Goal: Use online tool/utility: Utilize a website feature to perform a specific function

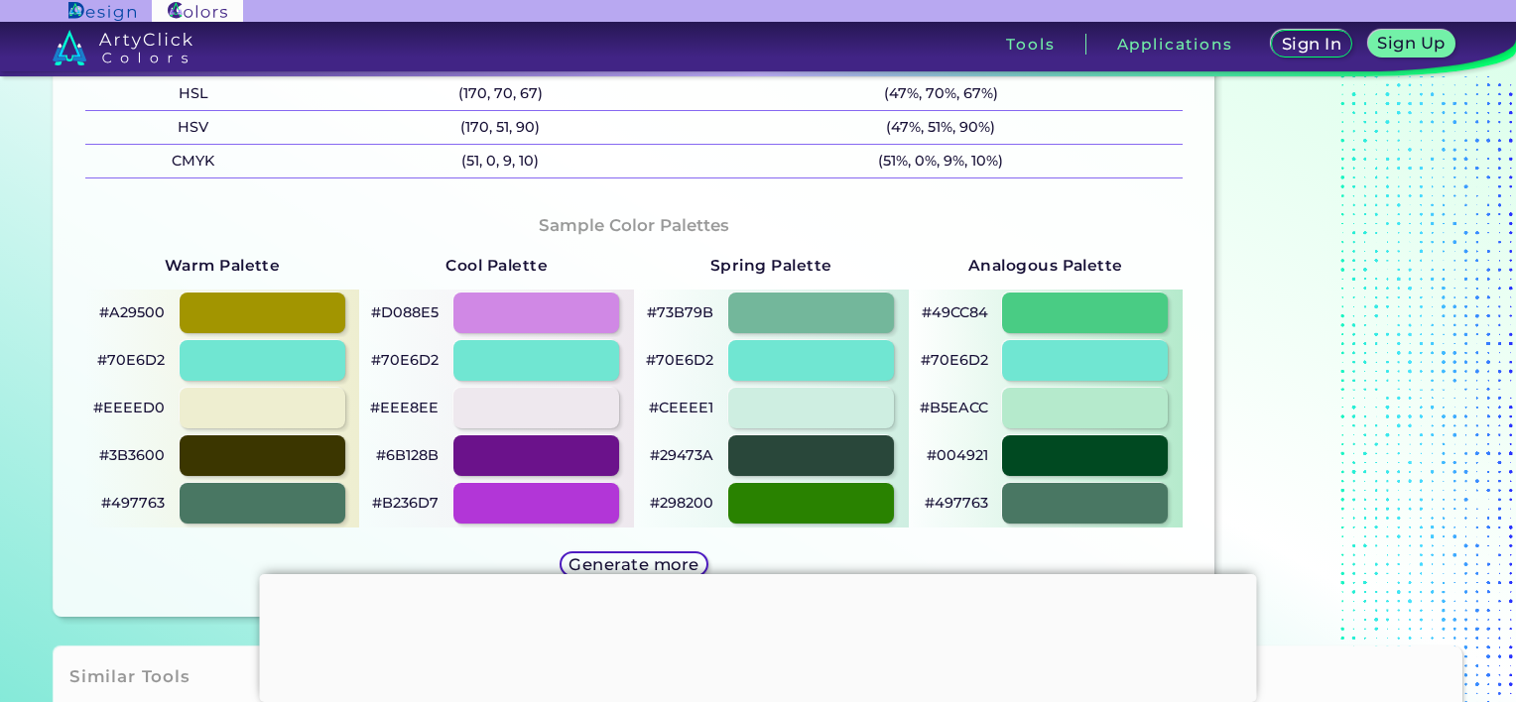
scroll to position [992, 0]
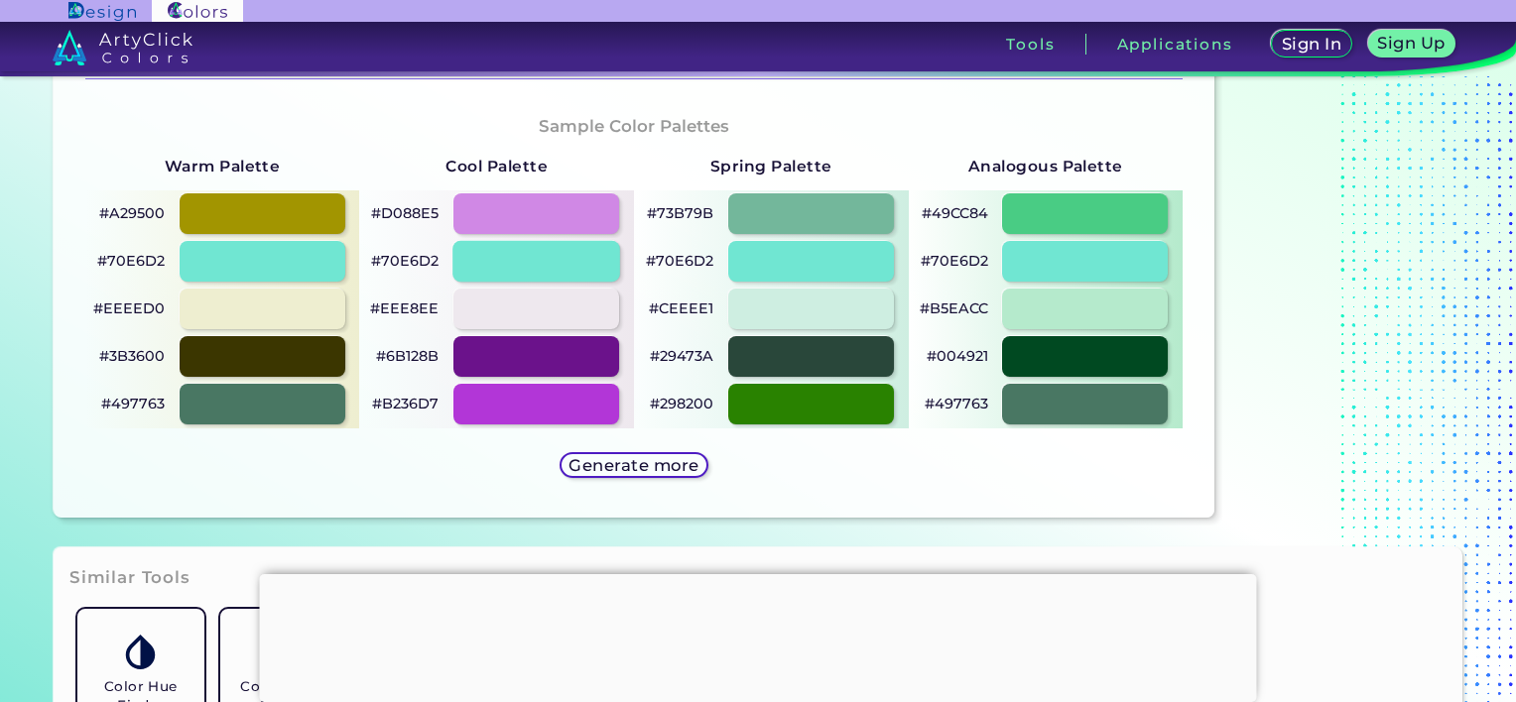
click at [488, 250] on div at bounding box center [536, 261] width 168 height 41
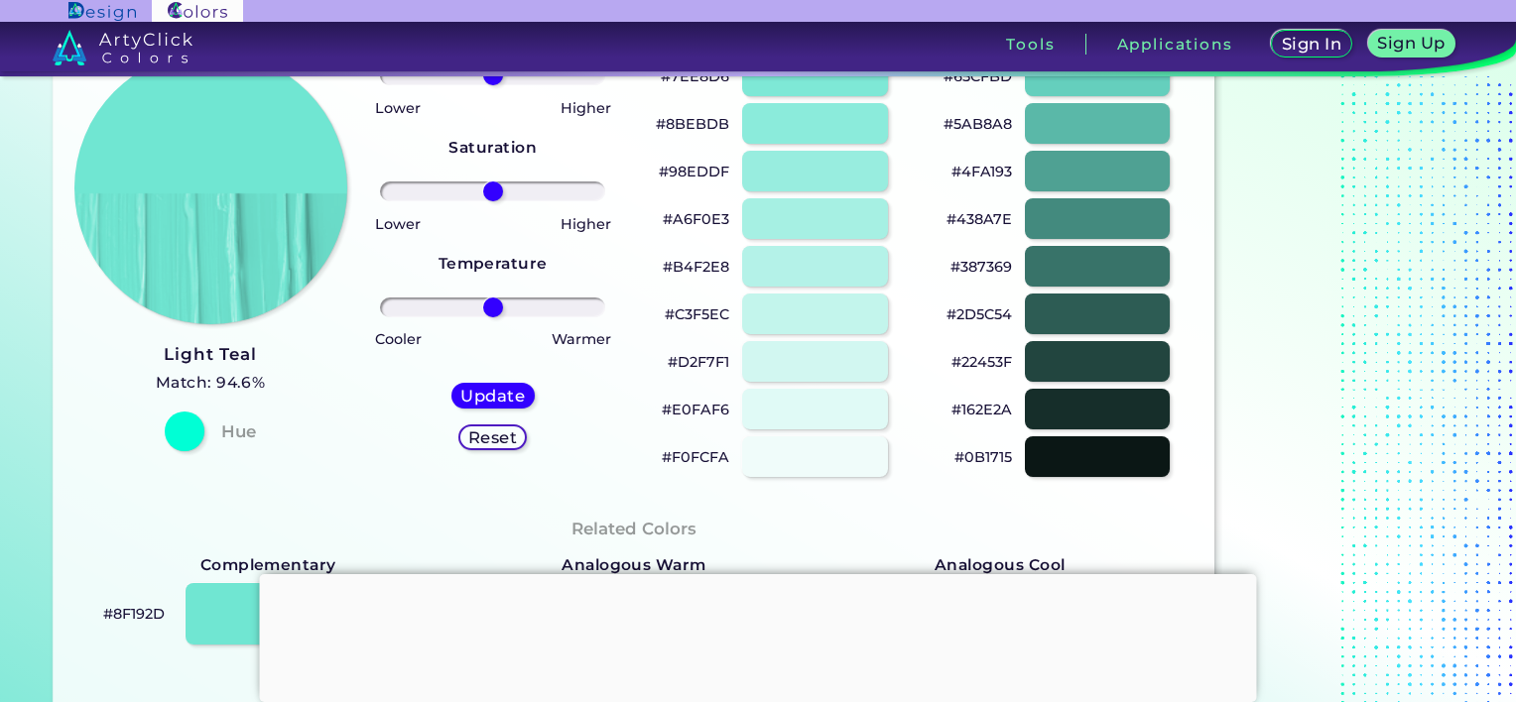
scroll to position [198, 0]
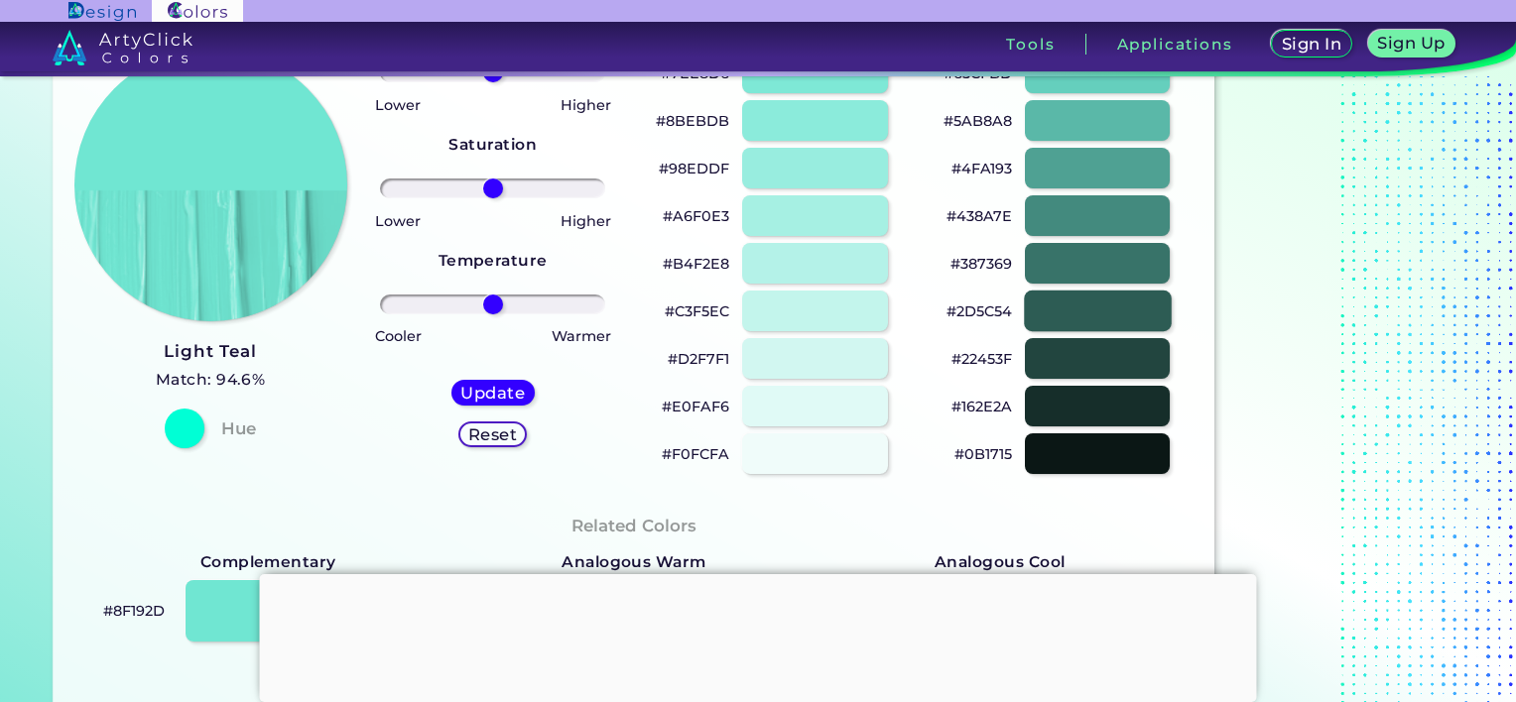
click at [1063, 302] on div at bounding box center [1097, 311] width 147 height 41
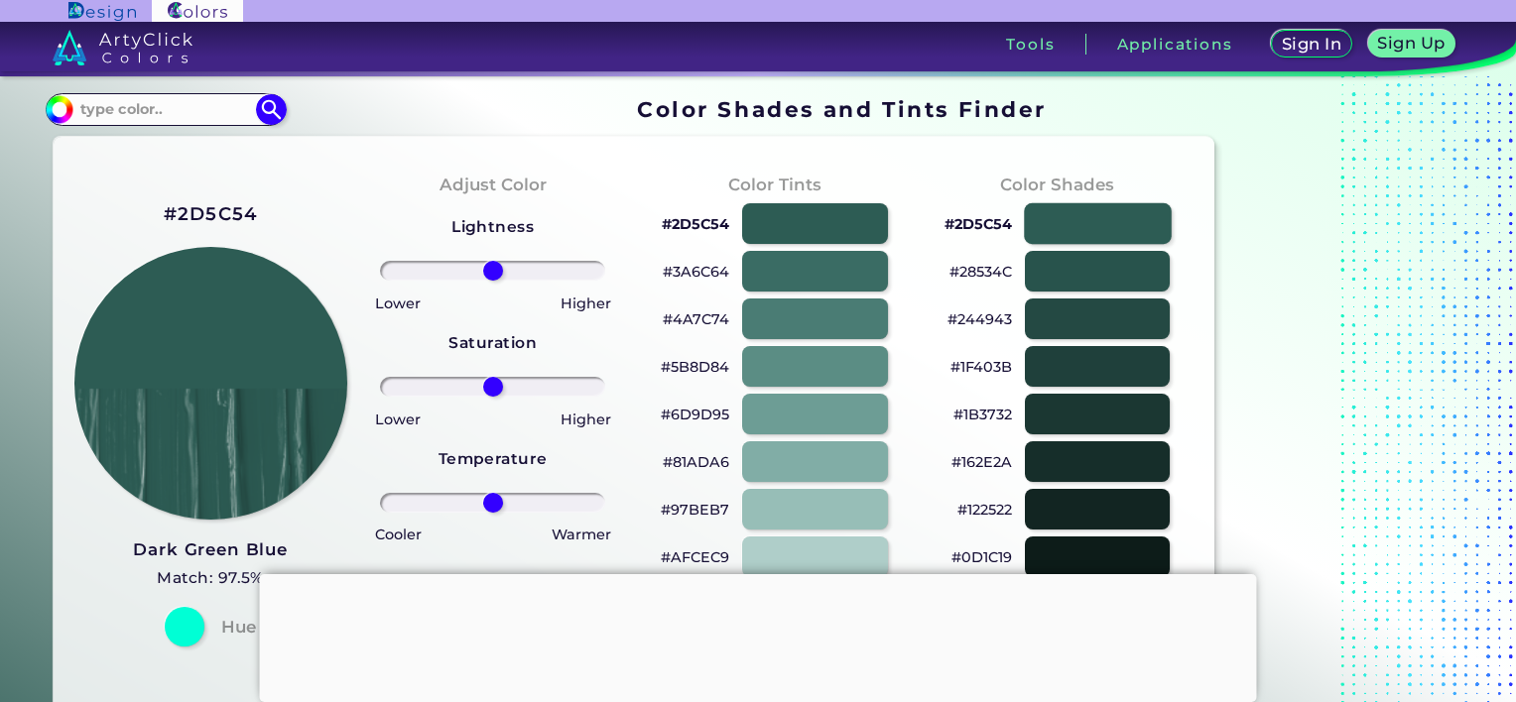
click at [1040, 221] on div at bounding box center [1097, 223] width 147 height 41
type input "#2d5c54"
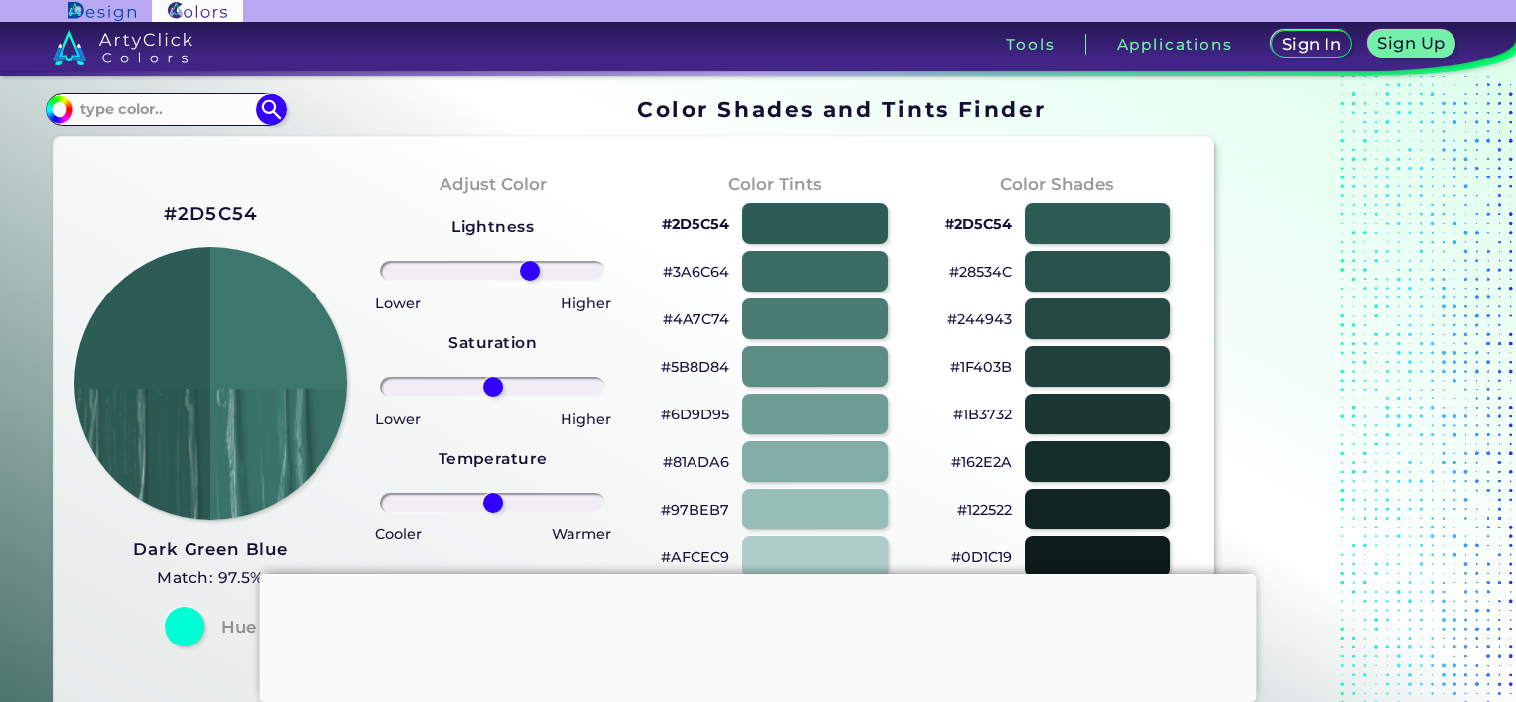
drag, startPoint x: 490, startPoint y: 269, endPoint x: 530, endPoint y: 274, distance: 40.0
type input "36"
click at [530, 274] on input "range" at bounding box center [492, 271] width 225 height 20
click at [836, 296] on div "#4A7C74" at bounding box center [775, 320] width 251 height 48
click at [845, 324] on div at bounding box center [814, 319] width 147 height 41
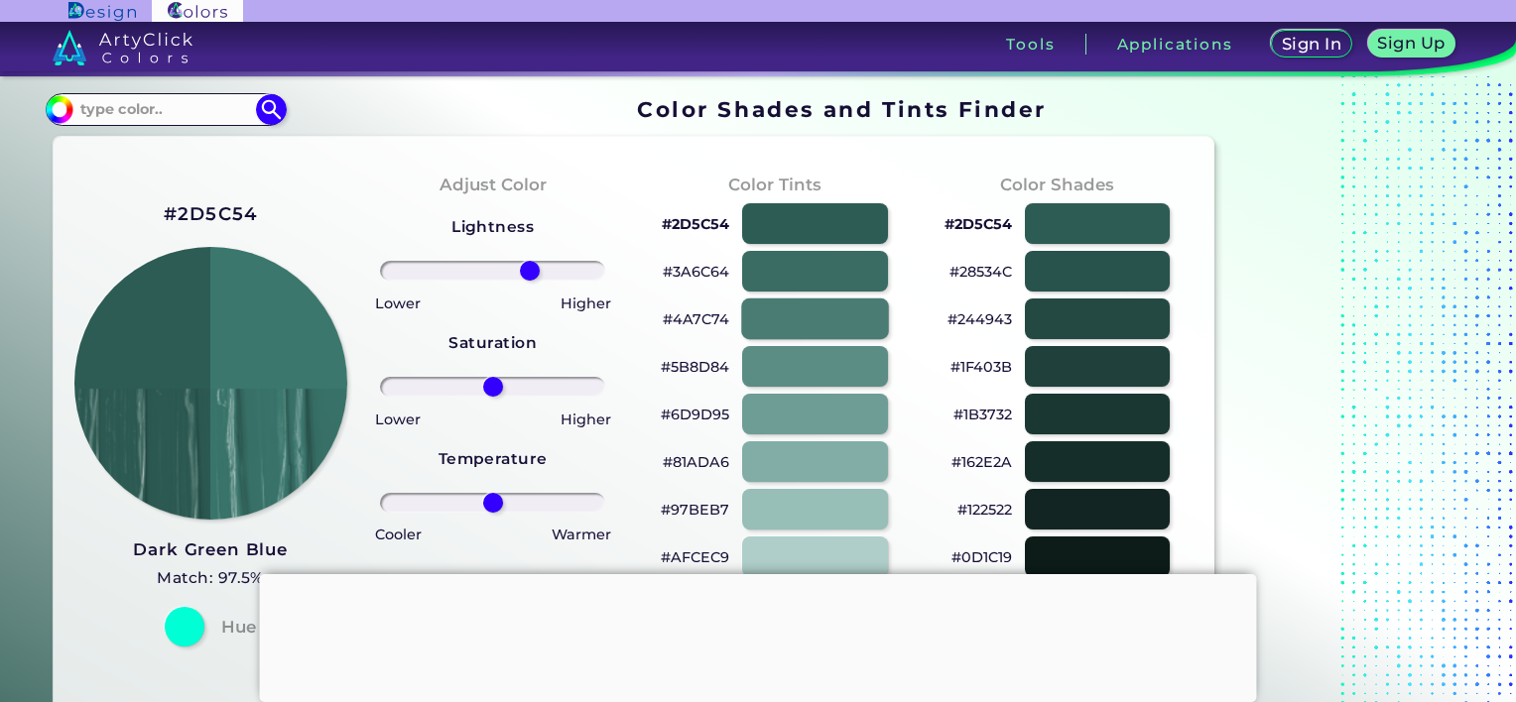
type input "#4a7c74"
type input "0"
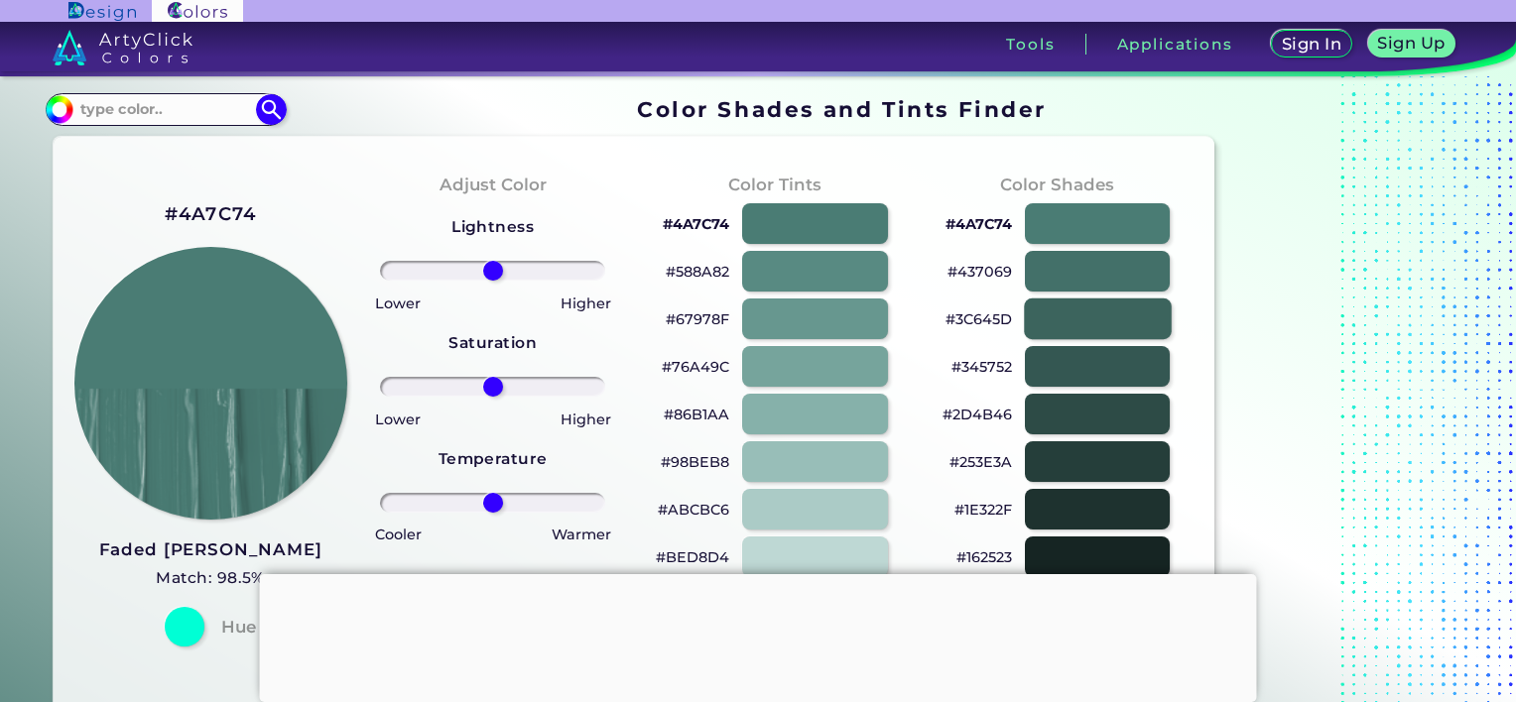
click at [1048, 306] on div at bounding box center [1097, 319] width 147 height 41
type input "#3c645d"
